Goal: Answer question/provide support

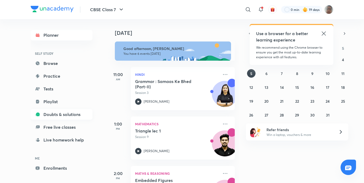
click at [75, 112] on link "Doubts & solutions" at bounding box center [62, 114] width 62 height 11
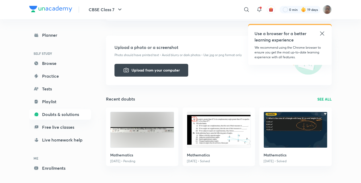
scroll to position [133, 0]
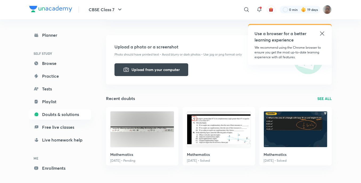
click at [230, 160] on div "[DATE] • Solved" at bounding box center [219, 160] width 64 height 5
drag, startPoint x: 232, startPoint y: 157, endPoint x: 233, endPoint y: 154, distance: 2.8
click at [232, 156] on h6 "Mathematics" at bounding box center [219, 155] width 64 height 6
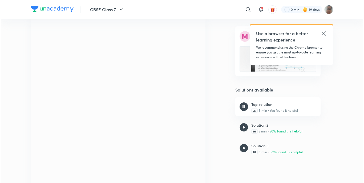
scroll to position [80, 0]
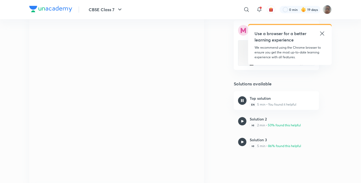
click at [323, 38] on div "Use a browser for a better learning experience" at bounding box center [289, 36] width 71 height 13
drag, startPoint x: 323, startPoint y: 36, endPoint x: 319, endPoint y: 36, distance: 4.0
click at [323, 36] on icon at bounding box center [322, 33] width 6 height 6
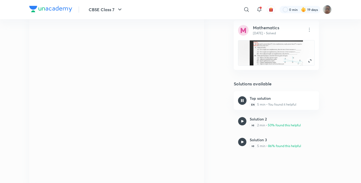
click at [284, 50] on div at bounding box center [276, 46] width 76 height 13
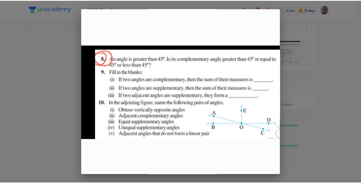
scroll to position [53, 0]
